Goal: Check status

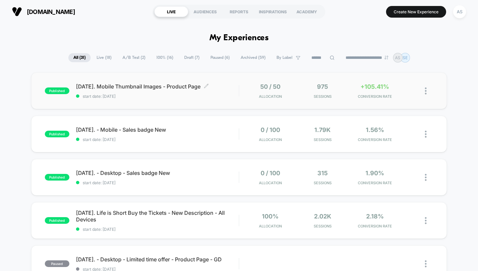
click at [151, 89] on span "[DATE]. Mobile Thumbnail Images - Product Page Click to edit experience details" at bounding box center [157, 86] width 163 height 7
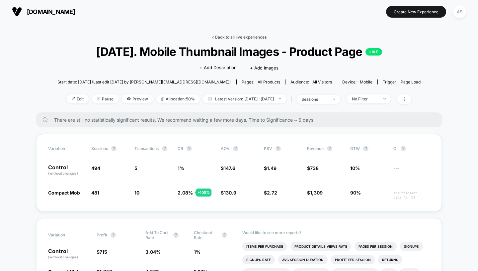
click at [237, 37] on link "< Back to all live experiences" at bounding box center [239, 37] width 55 height 5
